Goal: Download file/media

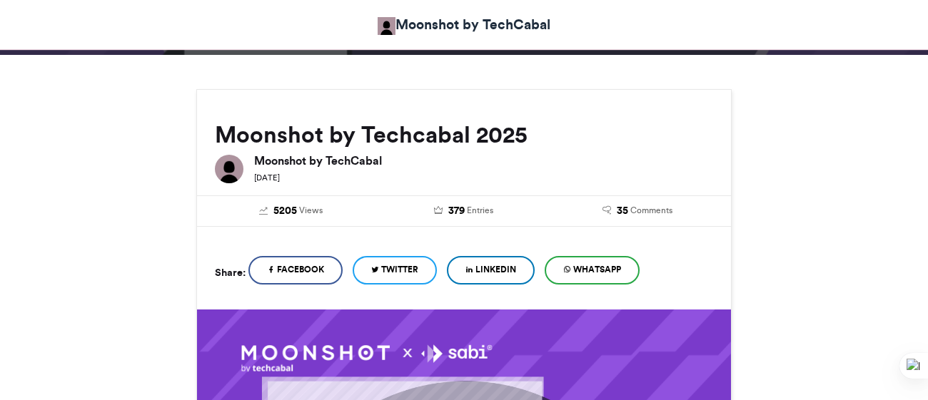
scroll to position [940, 0]
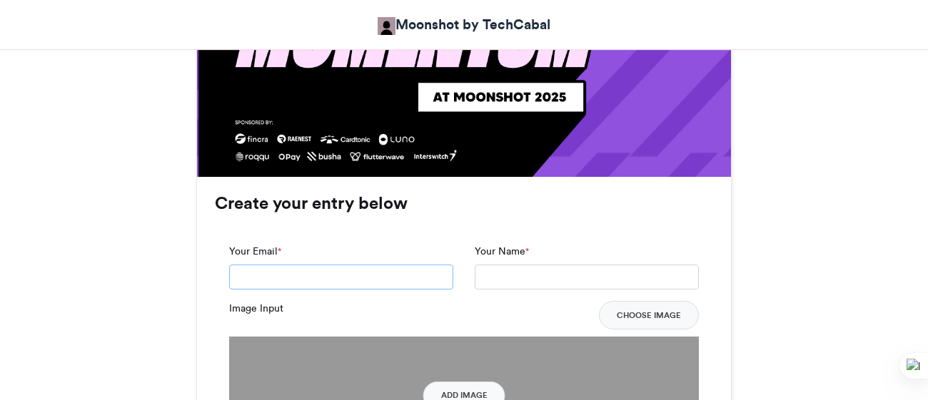
click at [365, 265] on input "Your Email *" at bounding box center [341, 278] width 224 height 26
click at [295, 265] on input "Your Email *" at bounding box center [341, 278] width 224 height 26
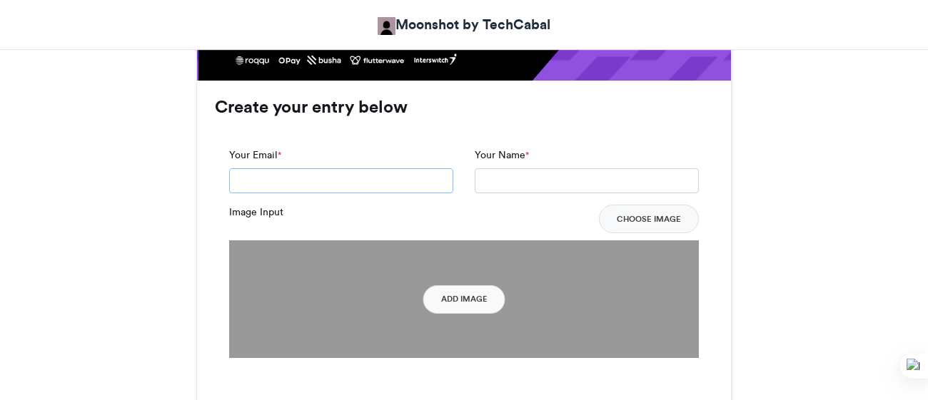
click at [328, 180] on input "Your Email *" at bounding box center [341, 181] width 224 height 26
type input "**********"
click at [582, 181] on input "Your Name *" at bounding box center [587, 181] width 224 height 26
type input "**********"
click at [457, 298] on button "Add Image" at bounding box center [464, 300] width 82 height 29
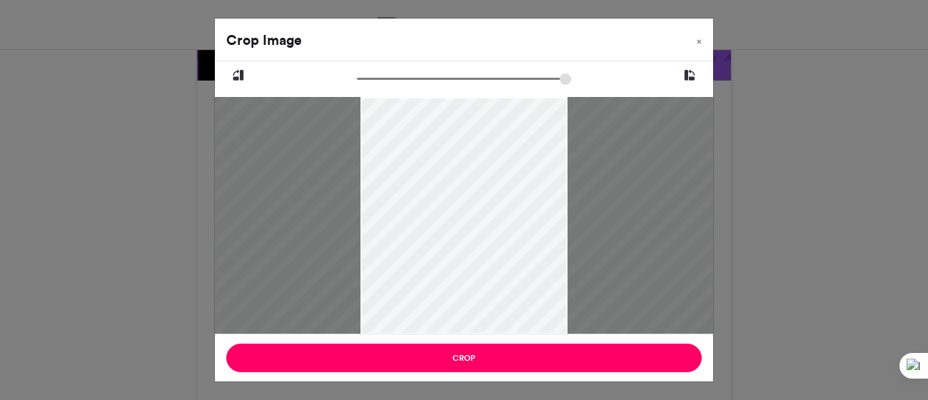
click at [467, 81] on input "zoom" at bounding box center [464, 79] width 214 height 14
drag, startPoint x: 467, startPoint y: 77, endPoint x: 340, endPoint y: 78, distance: 127.1
click at [357, 78] on input "zoom" at bounding box center [464, 79] width 214 height 14
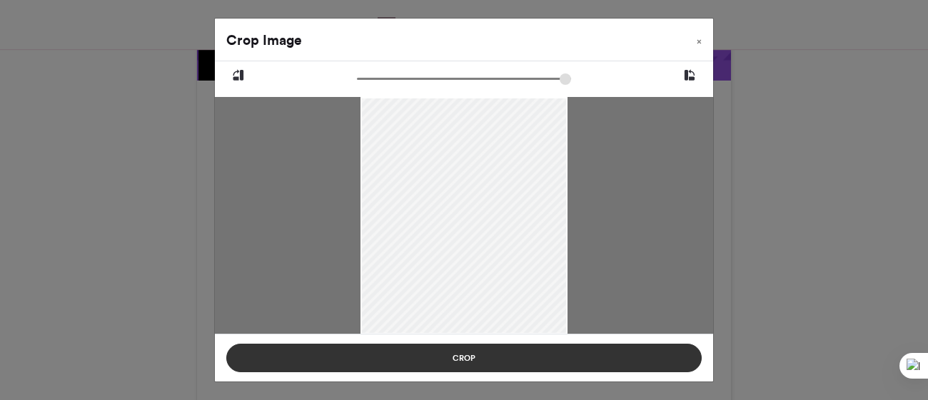
click at [513, 364] on button "Crop" at bounding box center [463, 358] width 475 height 29
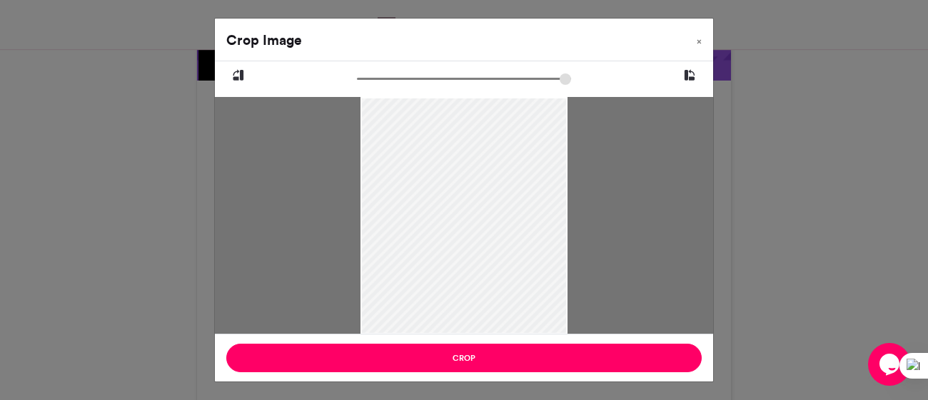
scroll to position [0, 0]
type input "******"
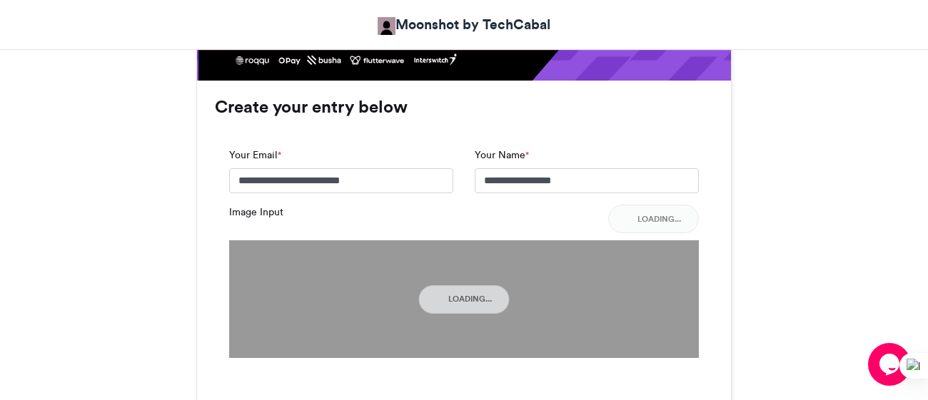
drag, startPoint x: 364, startPoint y: 80, endPoint x: 355, endPoint y: 86, distance: 10.3
click at [355, 86] on body "Moonshot by TechCabal Moonshot by Techcabal 2025 Moonshot by Techcabal 2025 [DA…" at bounding box center [464, 388] width 928 height 2848
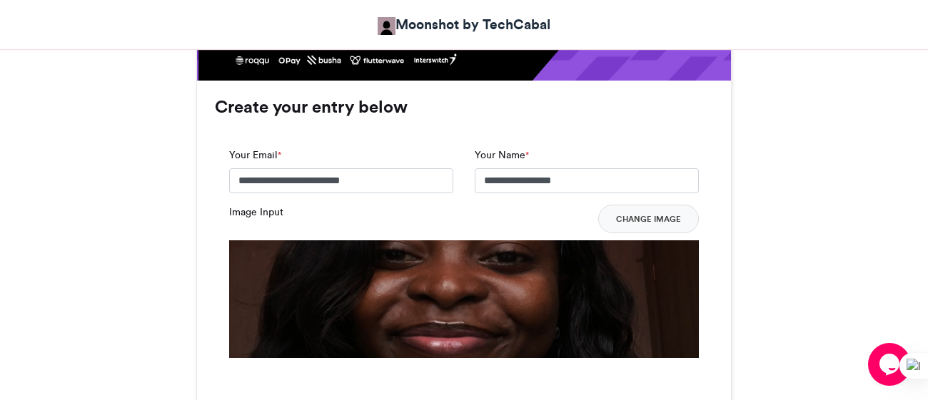
scroll to position [1034, 0]
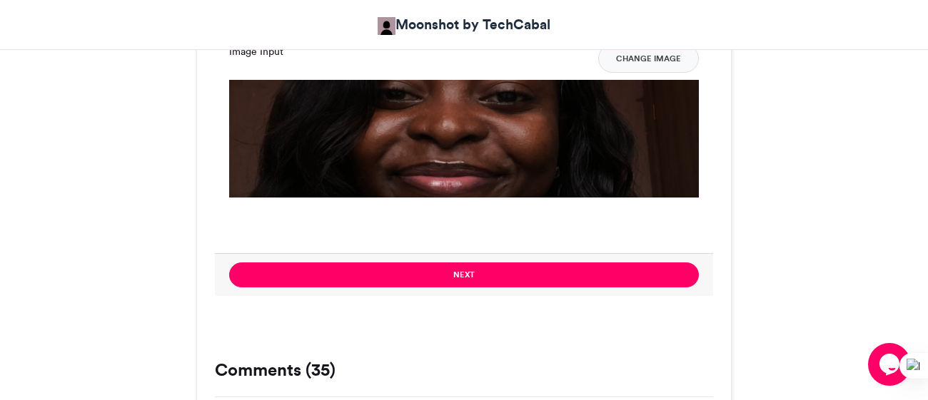
scroll to position [1198, 0]
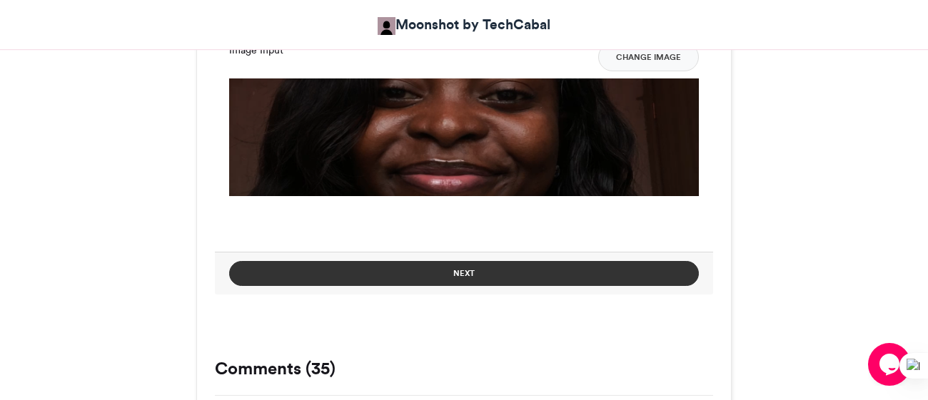
click at [489, 274] on button "Next" at bounding box center [464, 273] width 470 height 25
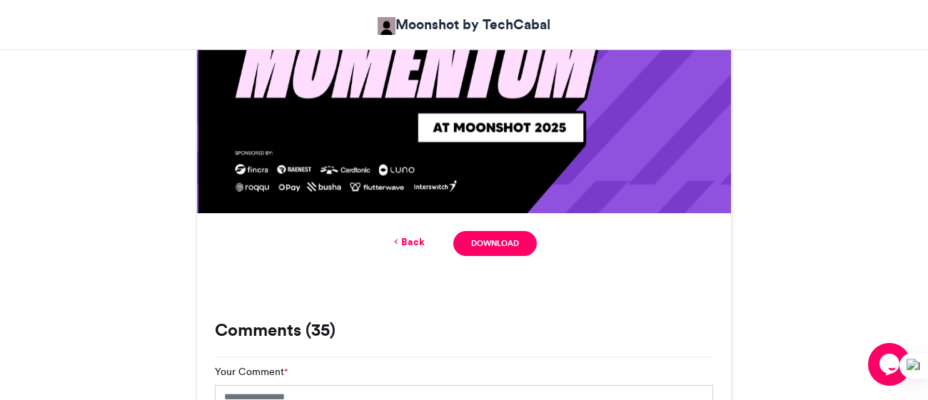
scroll to position [905, 0]
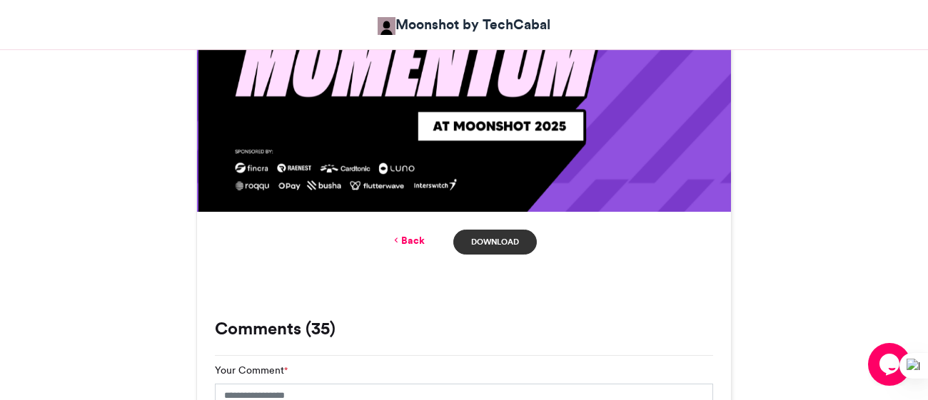
click at [497, 243] on link "Download" at bounding box center [495, 242] width 84 height 25
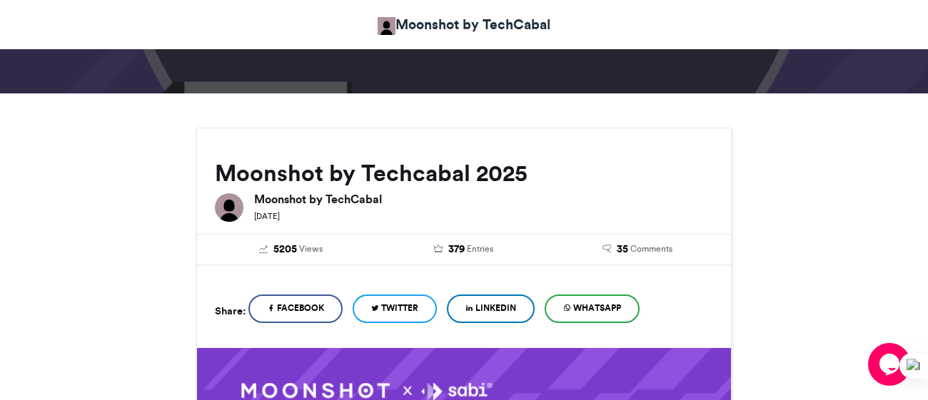
scroll to position [0, 0]
